Goal: Task Accomplishment & Management: Use online tool/utility

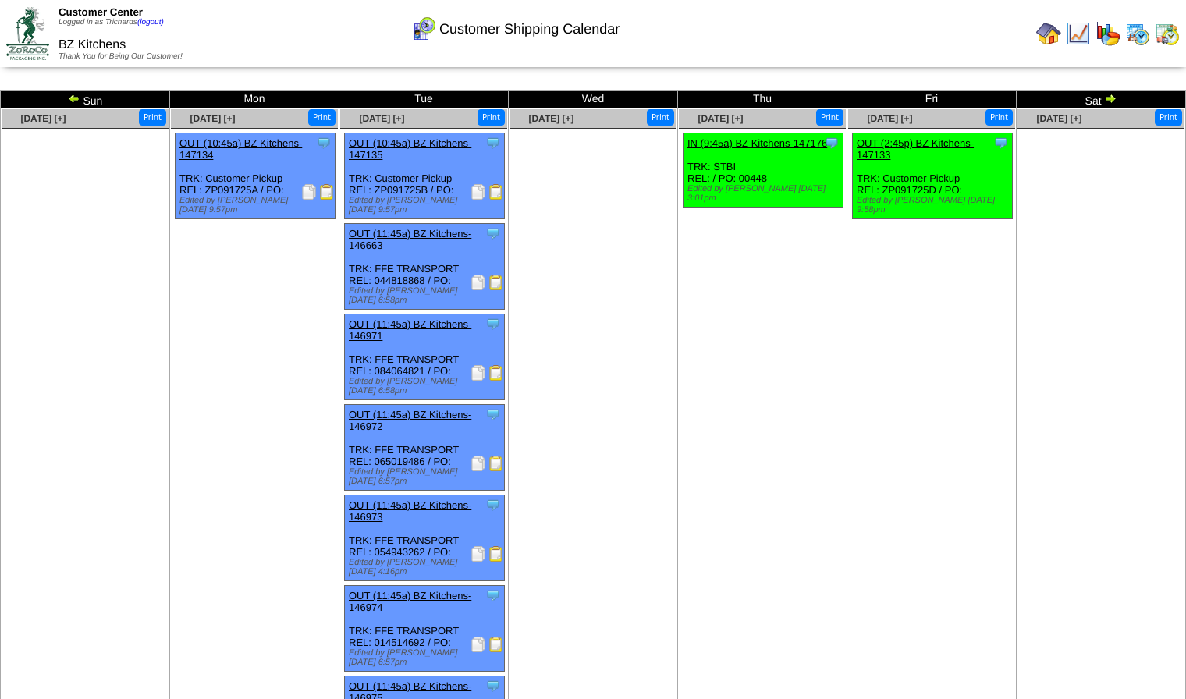
scroll to position [52, 0]
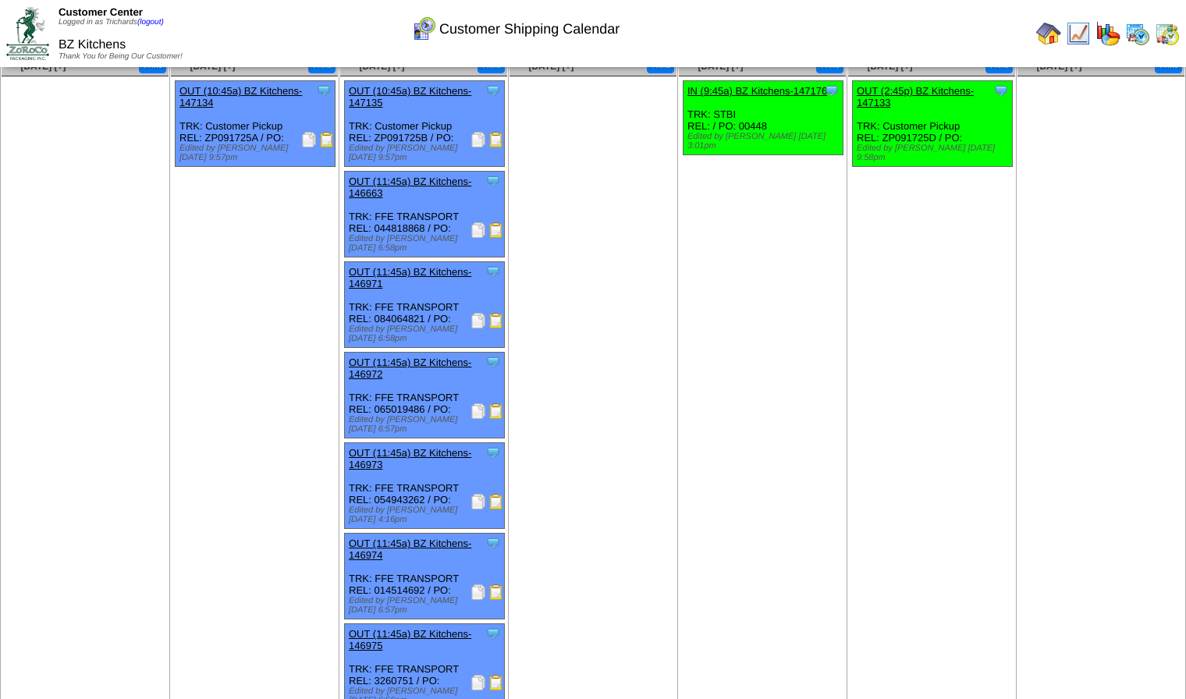
click at [472, 585] on img at bounding box center [479, 593] width 16 height 16
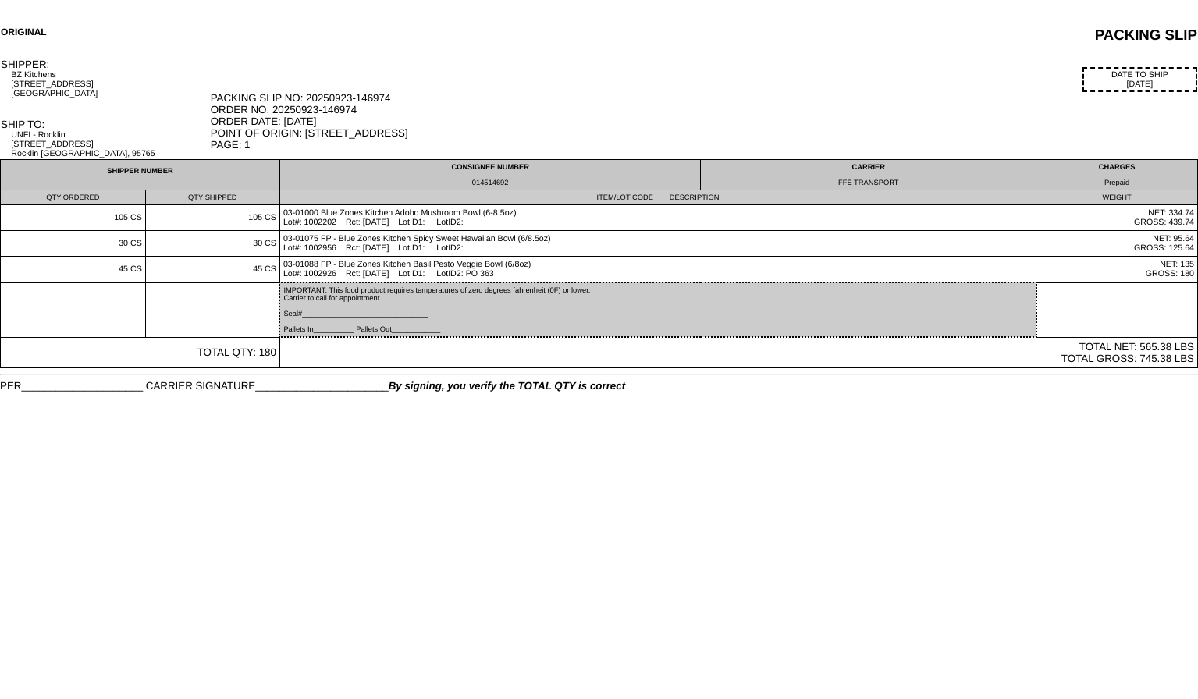
click at [501, 184] on div "014514692" at bounding box center [490, 183] width 414 height 8
copy div "014514692"
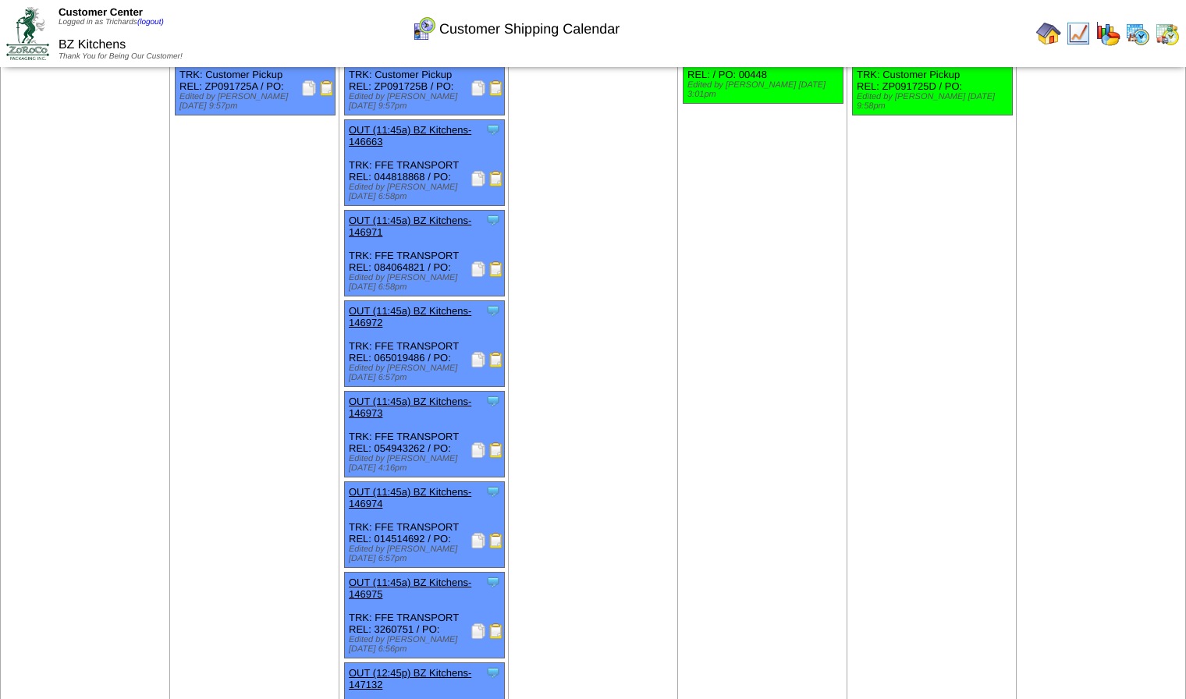
scroll to position [121, 0]
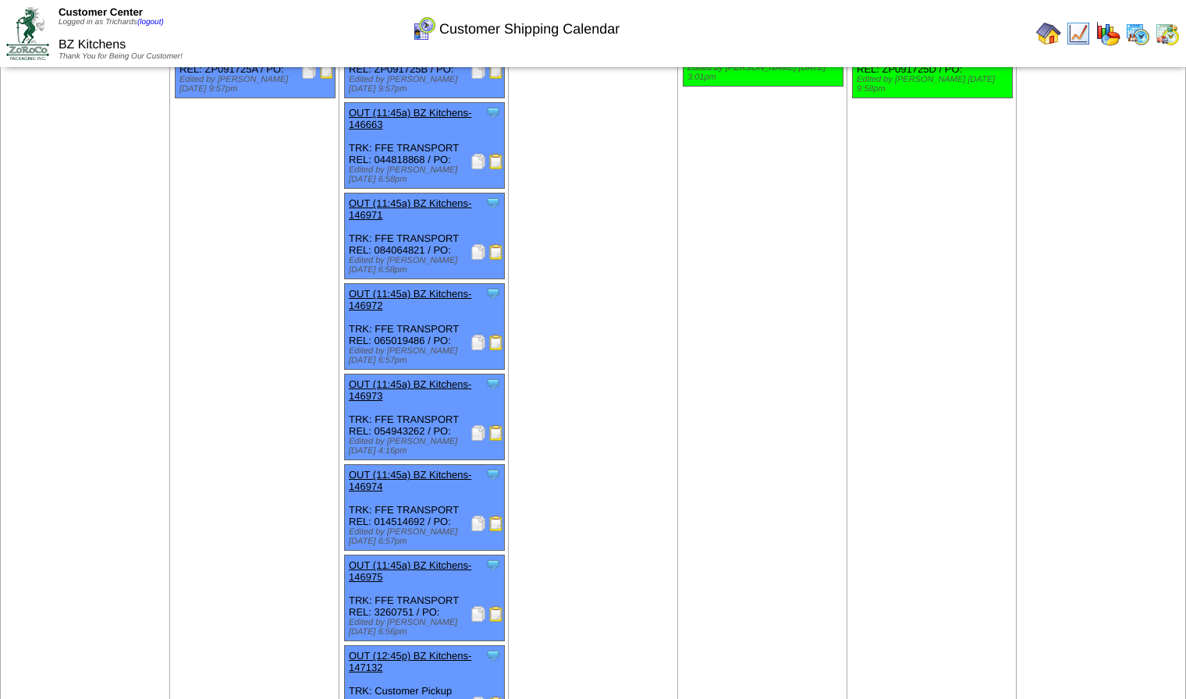
click at [408, 308] on div "Clone Item OUT (11:45a) BZ Kitchens-146972 BZ Kitchens ScheduleID: 146972 150 C…" at bounding box center [425, 327] width 160 height 86
click at [478, 606] on img at bounding box center [479, 614] width 16 height 16
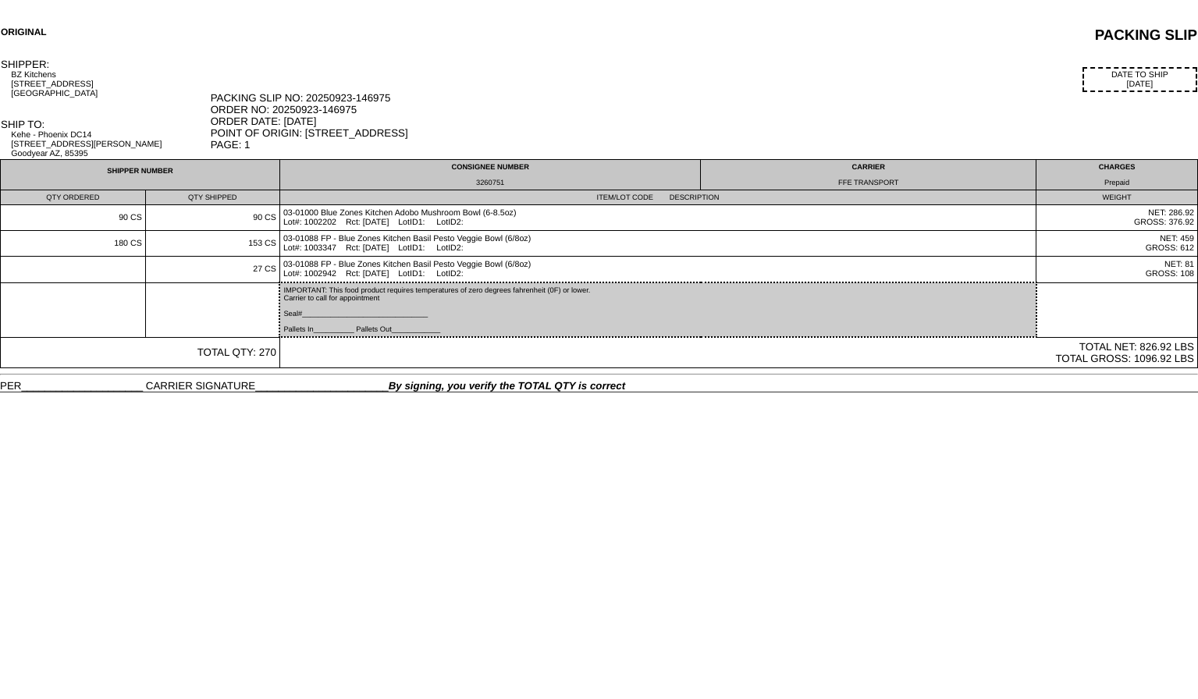
click at [490, 183] on div "3260751" at bounding box center [490, 183] width 414 height 8
copy div "3260751"
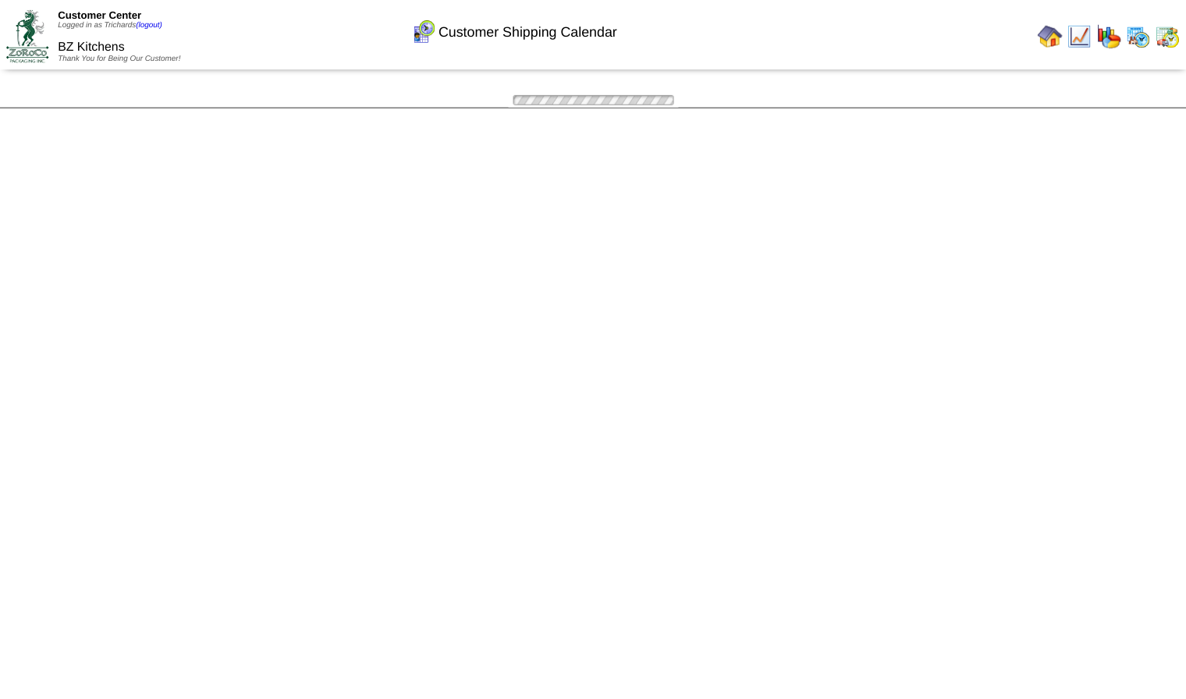
scroll to position [121, 0]
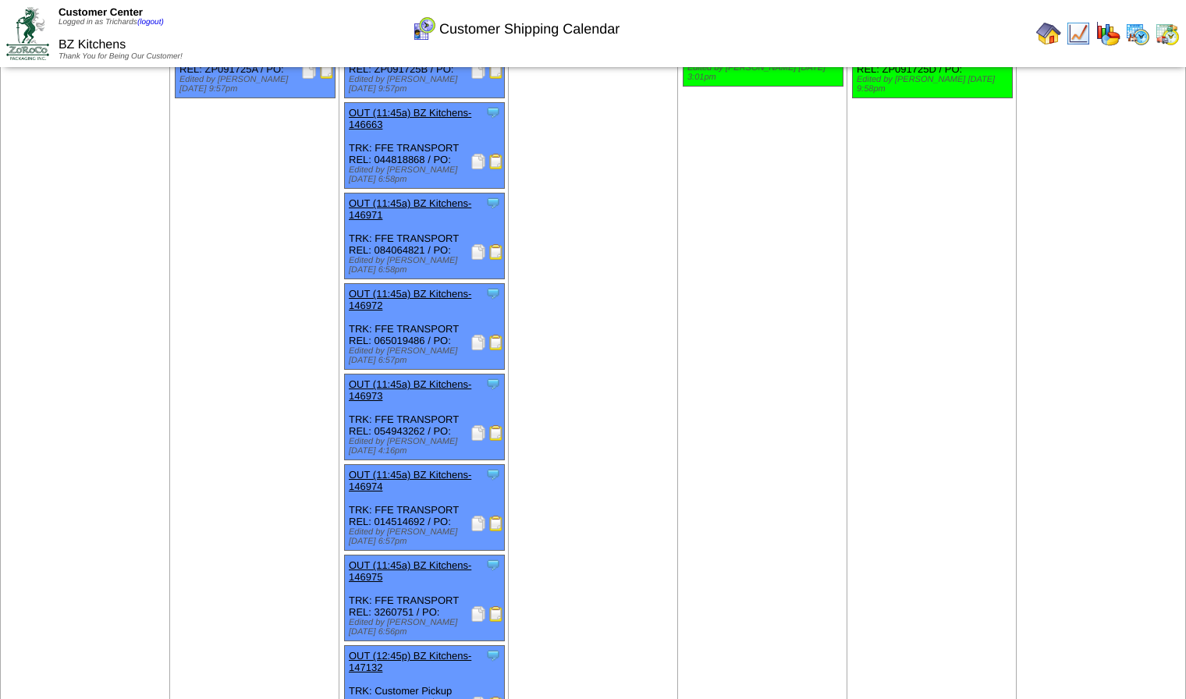
click at [480, 697] on img at bounding box center [479, 705] width 16 height 16
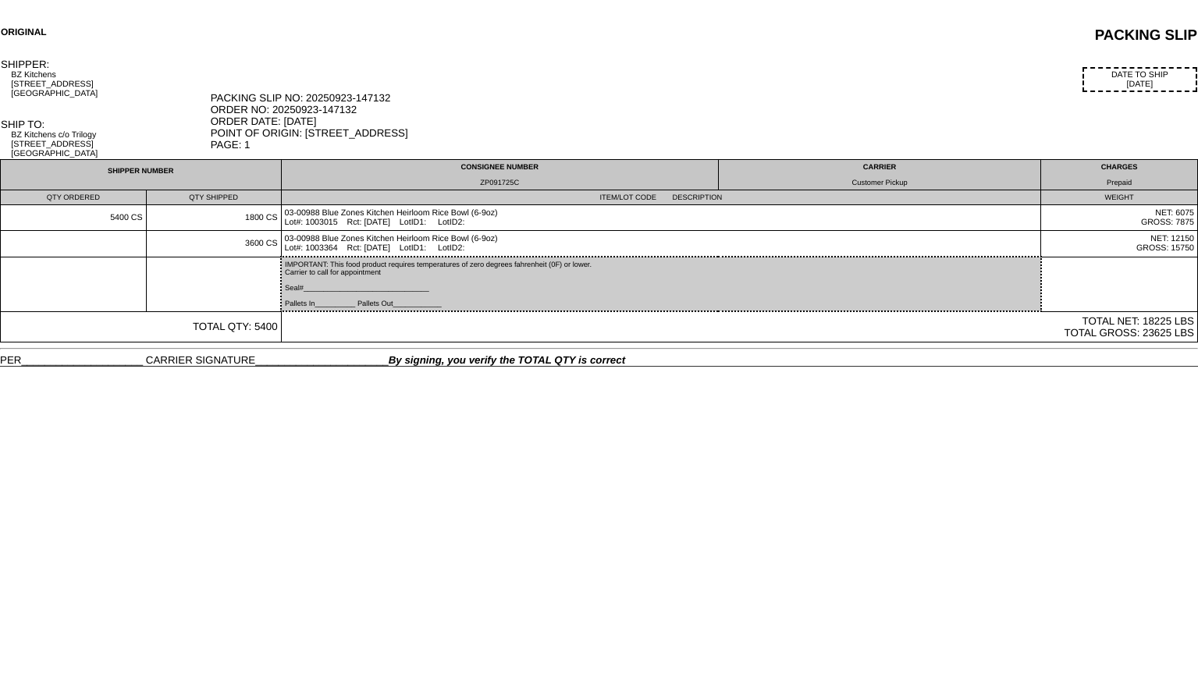
click at [508, 176] on td "CONSIGNEE NUMBER ZP091725C" at bounding box center [499, 175] width 437 height 30
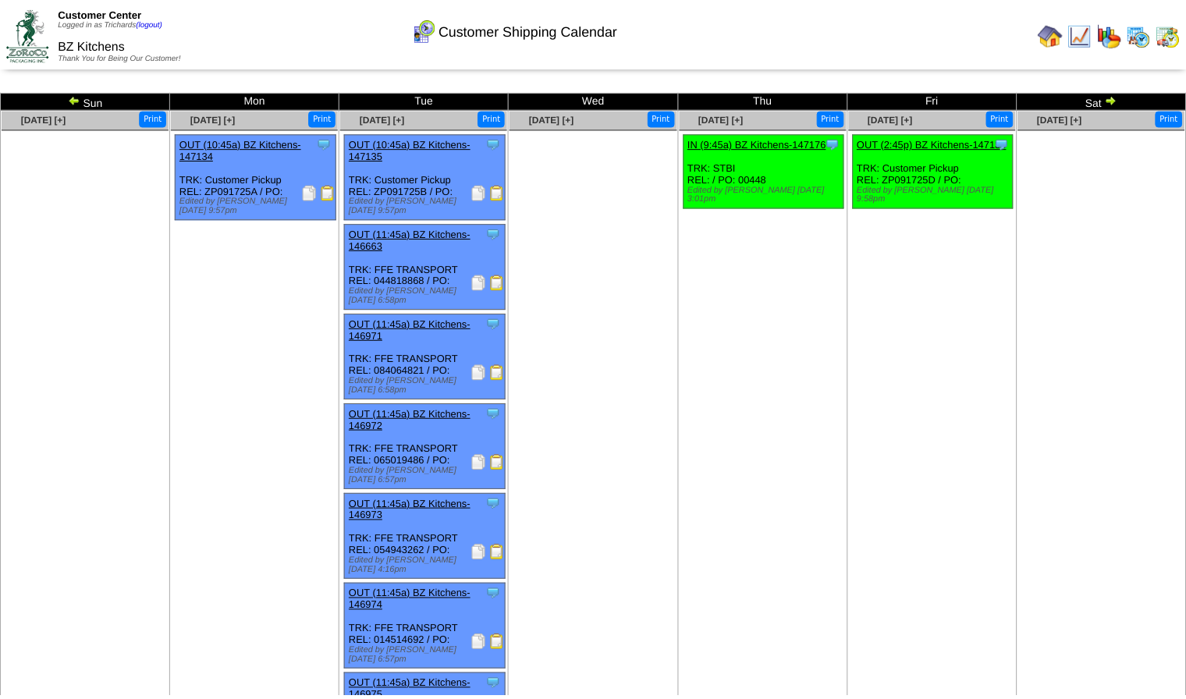
scroll to position [121, 0]
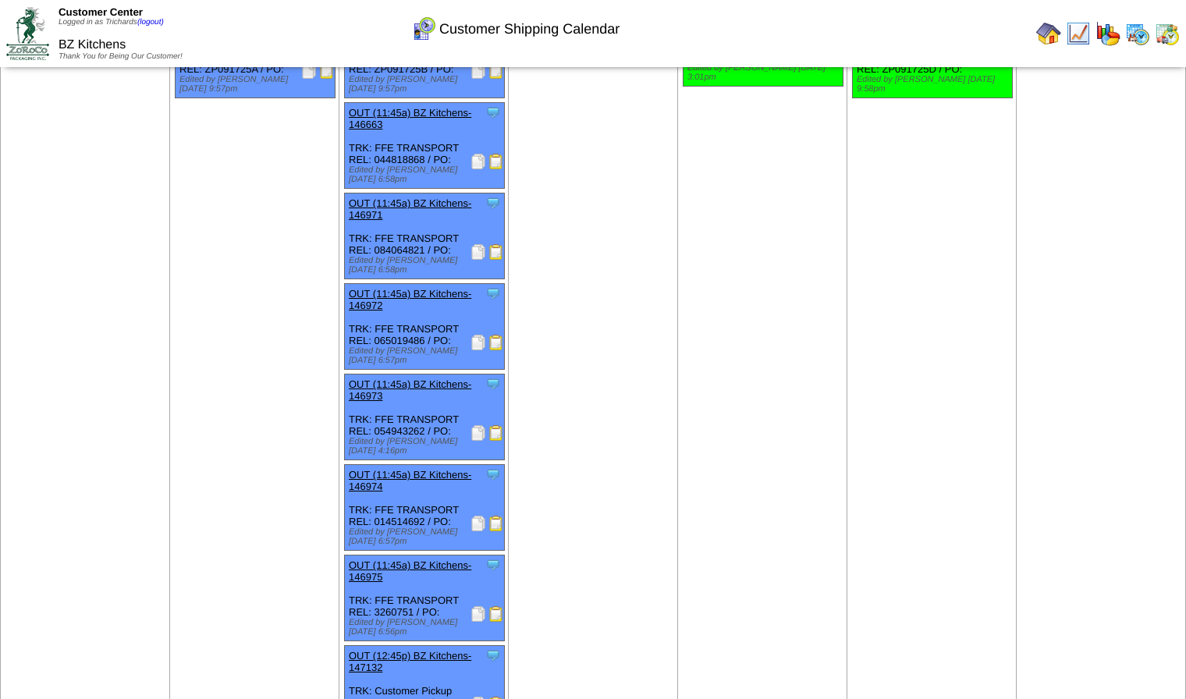
click at [474, 425] on img at bounding box center [479, 433] width 16 height 16
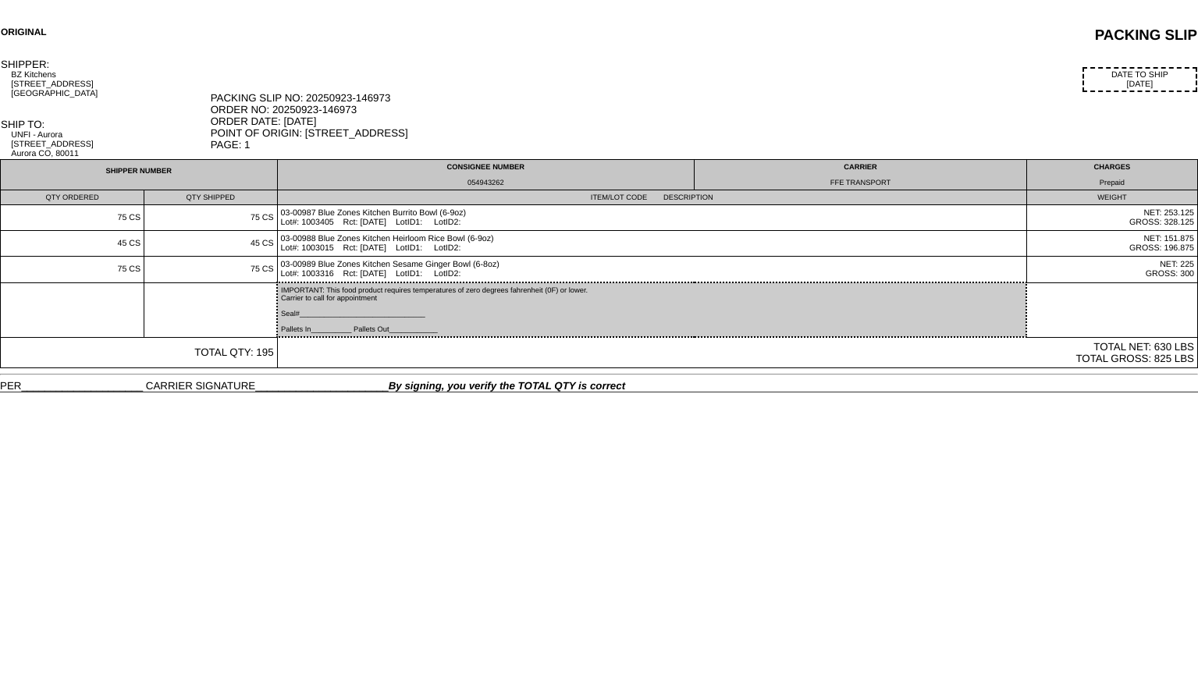
click at [503, 182] on div "054943262" at bounding box center [486, 183] width 410 height 8
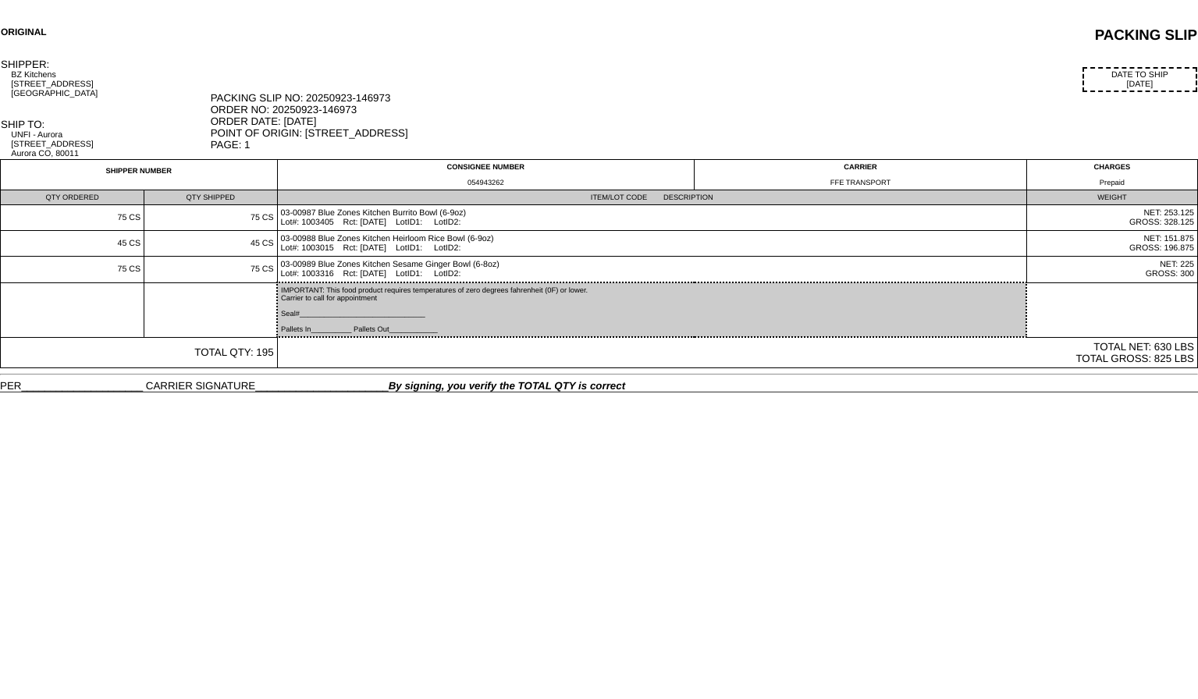
click at [474, 191] on td "ITEM/LOT CODE DESCRIPTION" at bounding box center [651, 197] width 749 height 15
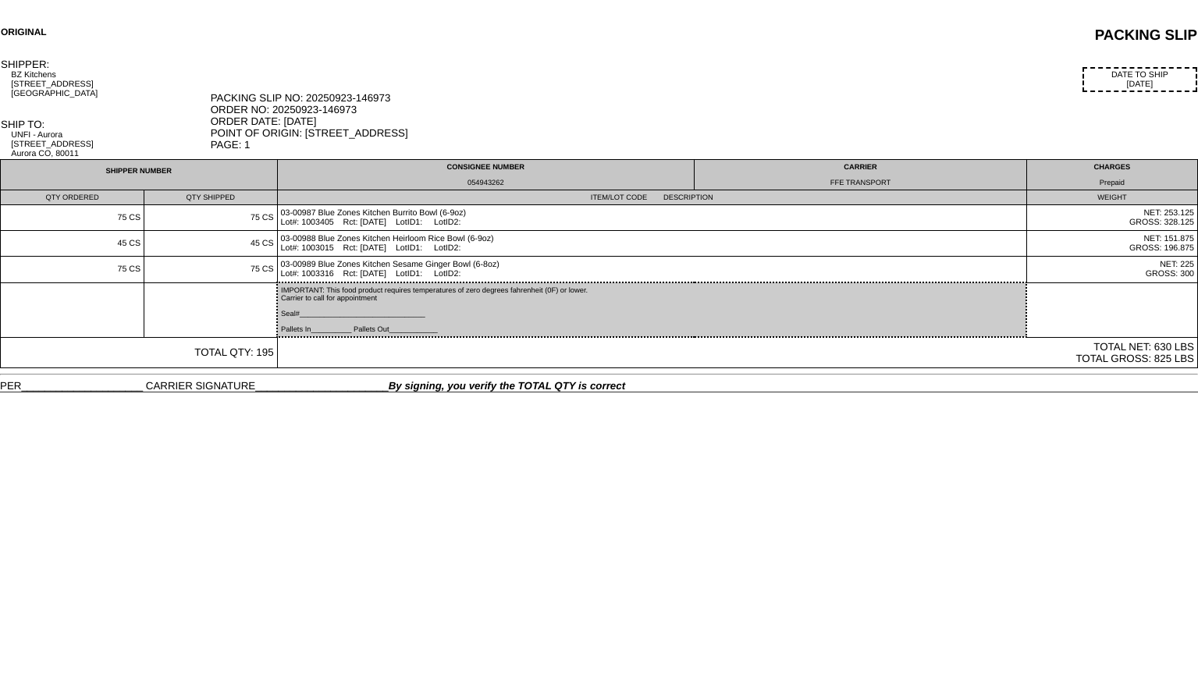
click at [478, 182] on div "054943262" at bounding box center [486, 183] width 410 height 8
copy div "054943262"
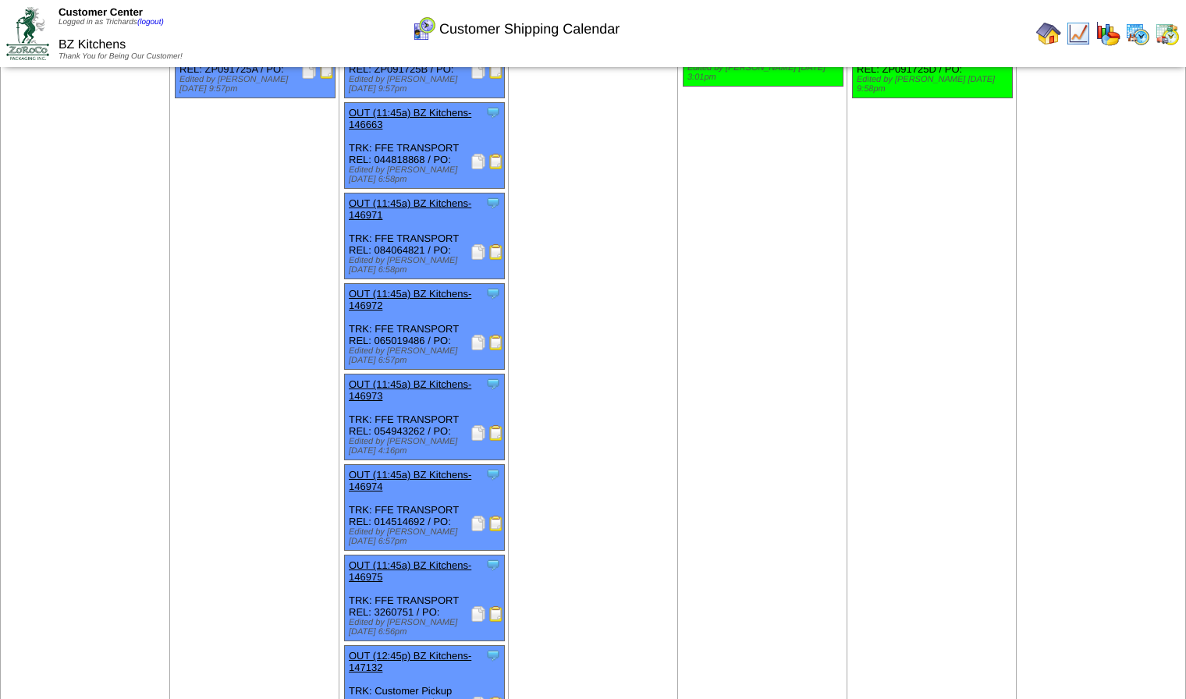
scroll to position [124, 0]
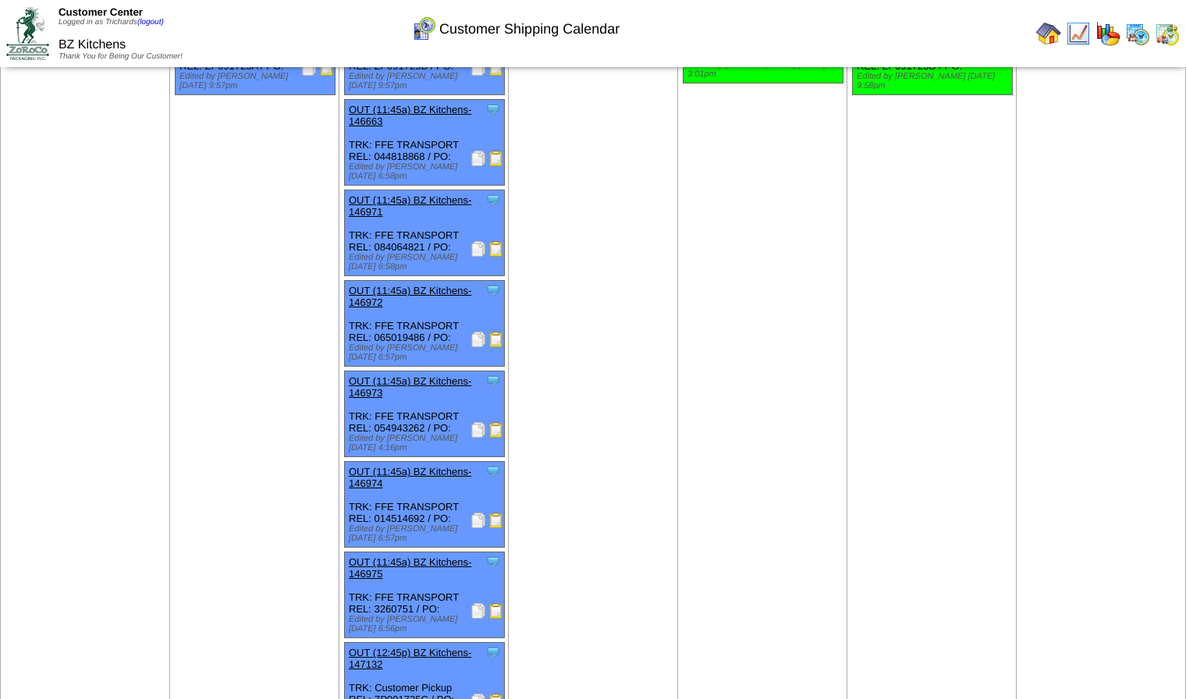
click at [476, 603] on img at bounding box center [479, 611] width 16 height 16
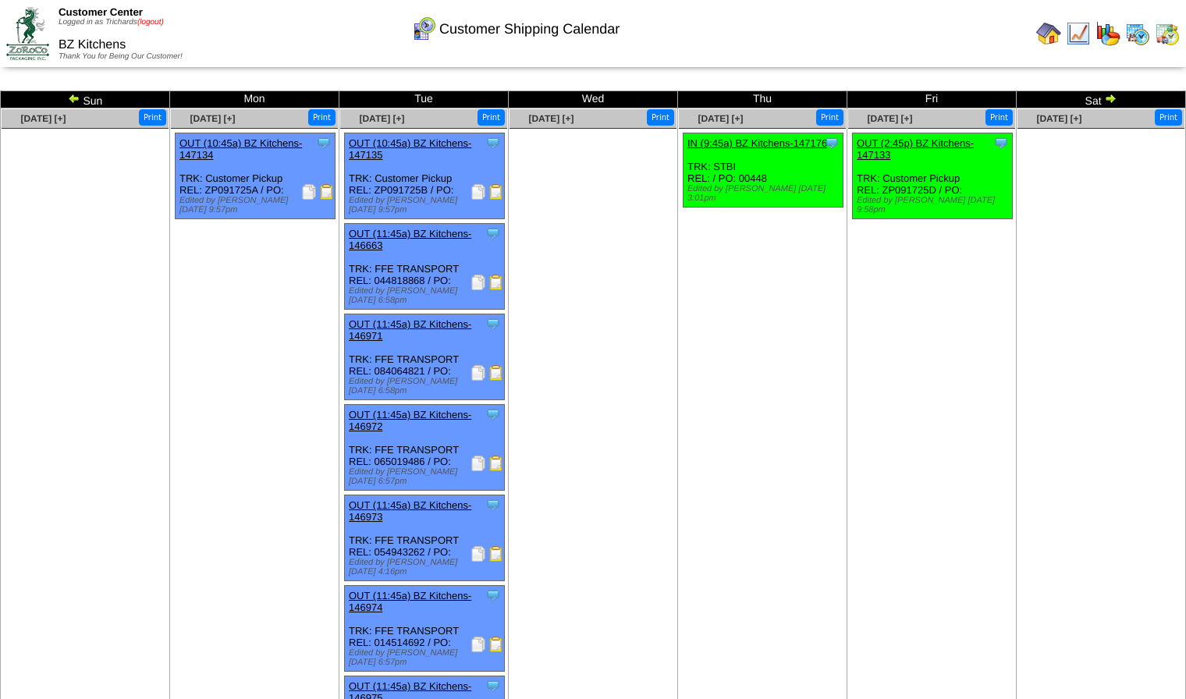
click at [158, 21] on link "(logout)" at bounding box center [150, 22] width 27 height 9
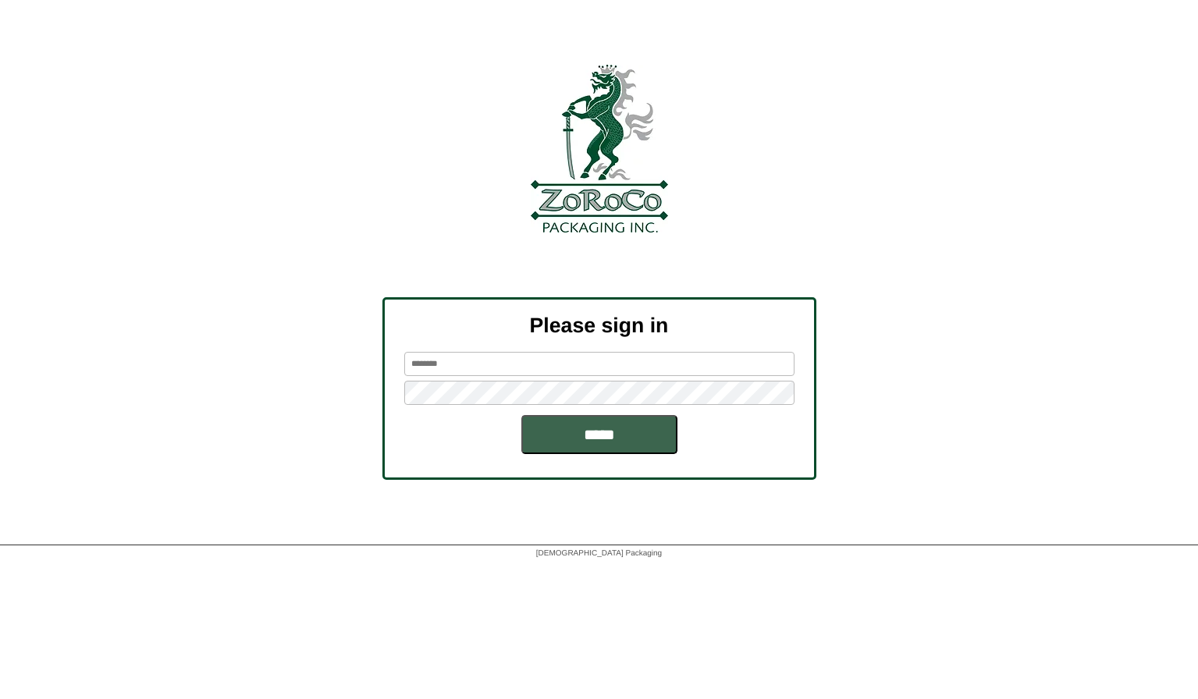
click at [535, 360] on input "text" at bounding box center [599, 364] width 390 height 24
click at [468, 273] on div at bounding box center [599, 265] width 1198 height 65
